Goal: Book appointment/travel/reservation

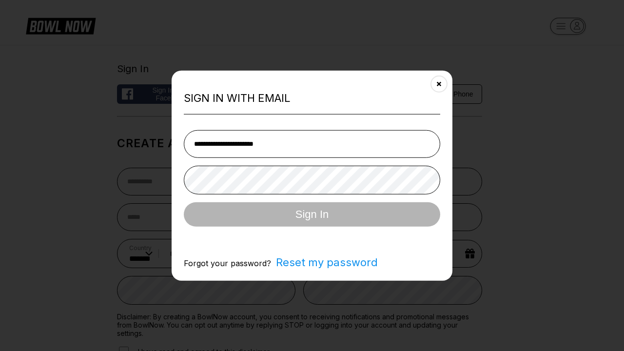
select select "**"
type input "**********"
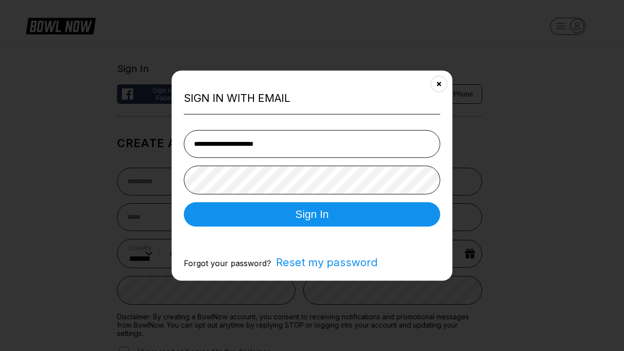
click at [312, 215] on button "Sign In" at bounding box center [312, 214] width 256 height 24
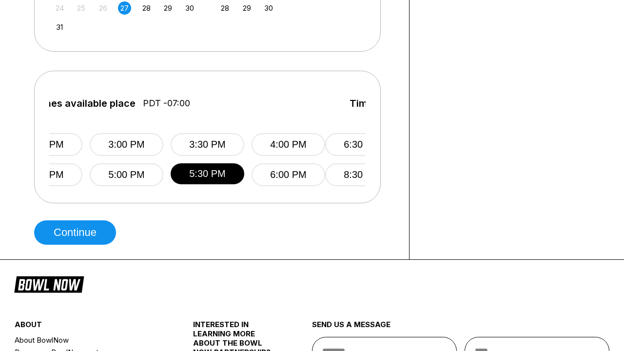
click at [78, 233] on button "Continue" at bounding box center [75, 232] width 82 height 24
